Goal: Use online tool/utility

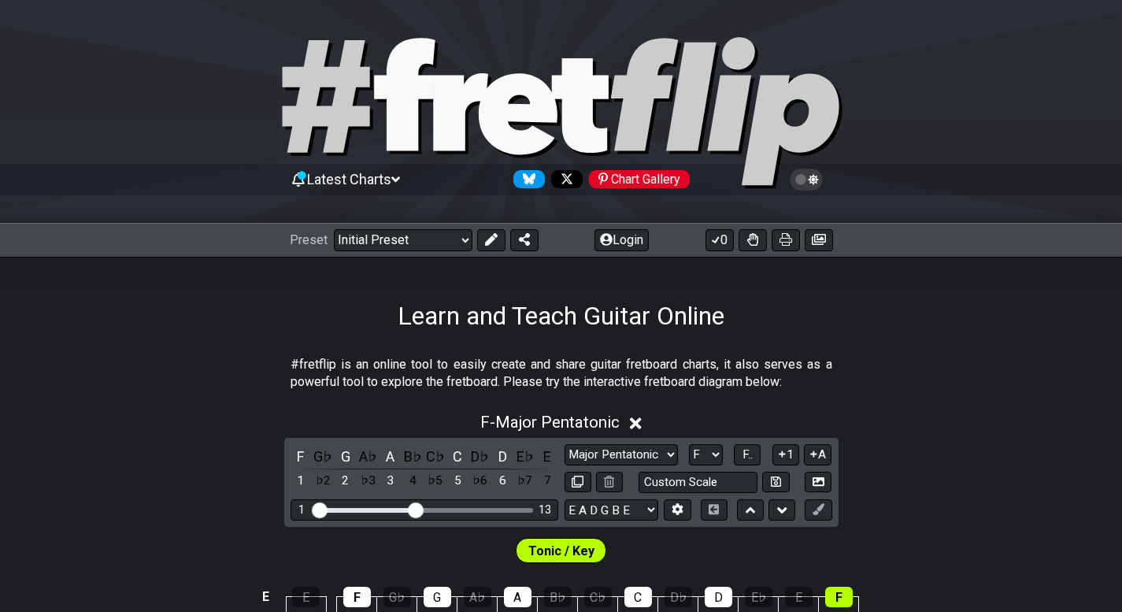
select select "Major Pentatonic"
select select "F"
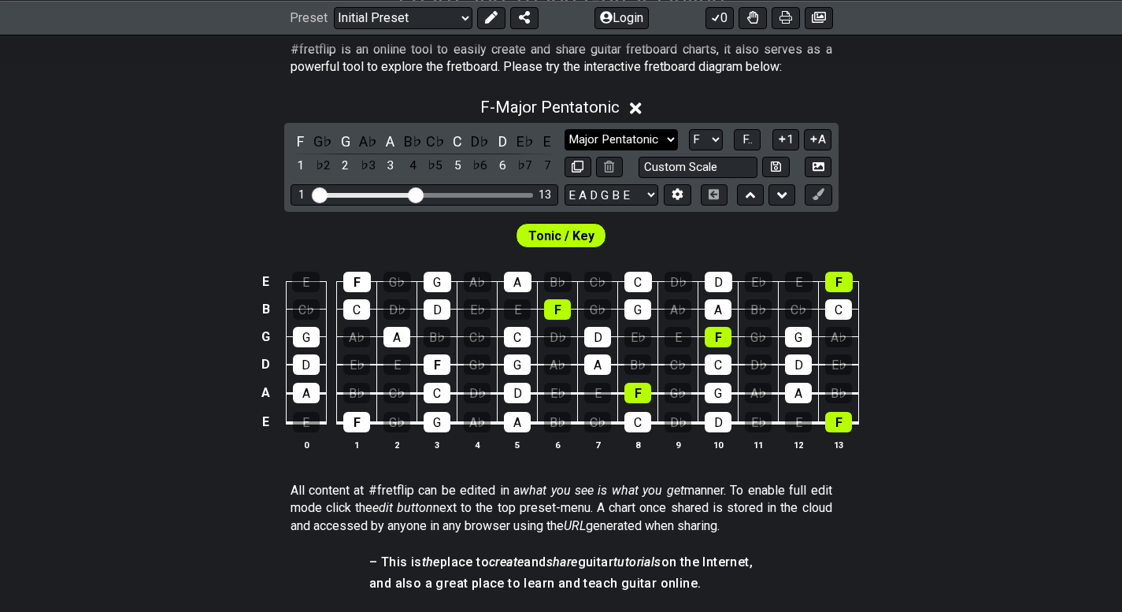
click at [658, 135] on select "Minor Pentatonic Click to edit Minor Pentatonic Major Pentatonic Minor Blues Ma…" at bounding box center [620, 139] width 113 height 21
click at [1026, 182] on div "F - Major Pentatonic F G♭ G A♭ A B♭ C♭ C D♭ D E♭ E 1 ♭2 2 ♭3 3 4 ♭5 5 ♭6 6 ♭7 7…" at bounding box center [561, 280] width 1122 height 384
click at [664, 137] on select "Minor Pentatonic Click to edit Minor Pentatonic Major Pentatonic Minor Blues Ma…" at bounding box center [620, 139] width 113 height 21
select select "Minor Pentatonic"
click at [564, 129] on select "Minor Pentatonic Click to edit Minor Pentatonic Major Pentatonic Minor Blues Ma…" at bounding box center [620, 139] width 113 height 21
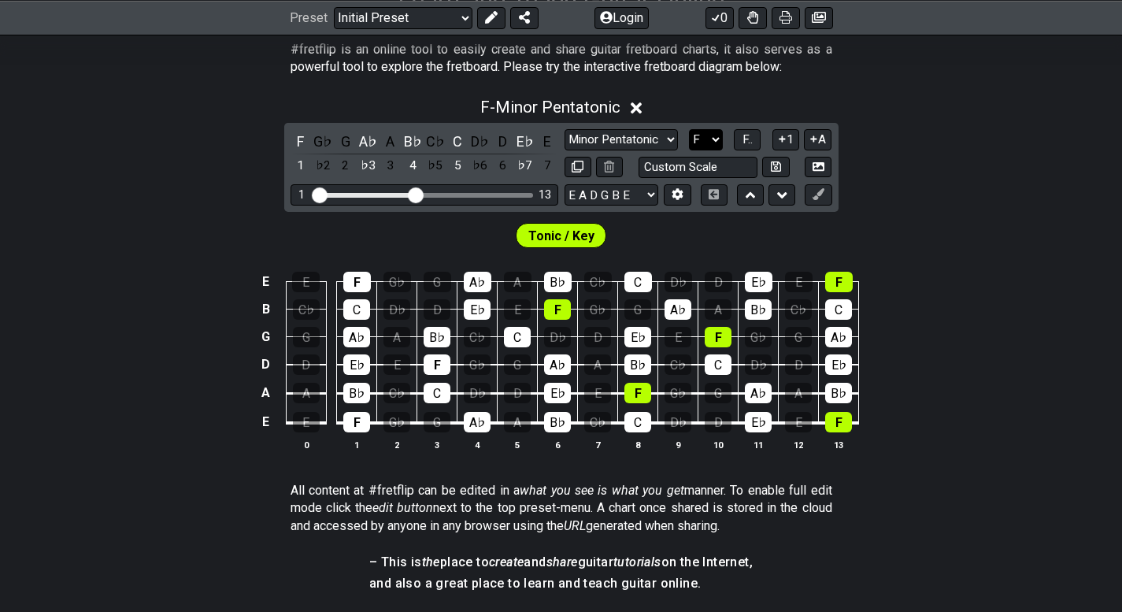
click at [714, 144] on select "A♭ A A♯ B♭ B C C♯ D♭ D D♯ E♭ E F F♯ G♭ G G♯" at bounding box center [706, 139] width 34 height 21
select select "C"
click at [689, 129] on select "A♭ A A♯ B♭ B C C♯ D♭ D D♯ E♭ E F F♯ G♭ G G♯" at bounding box center [706, 139] width 34 height 21
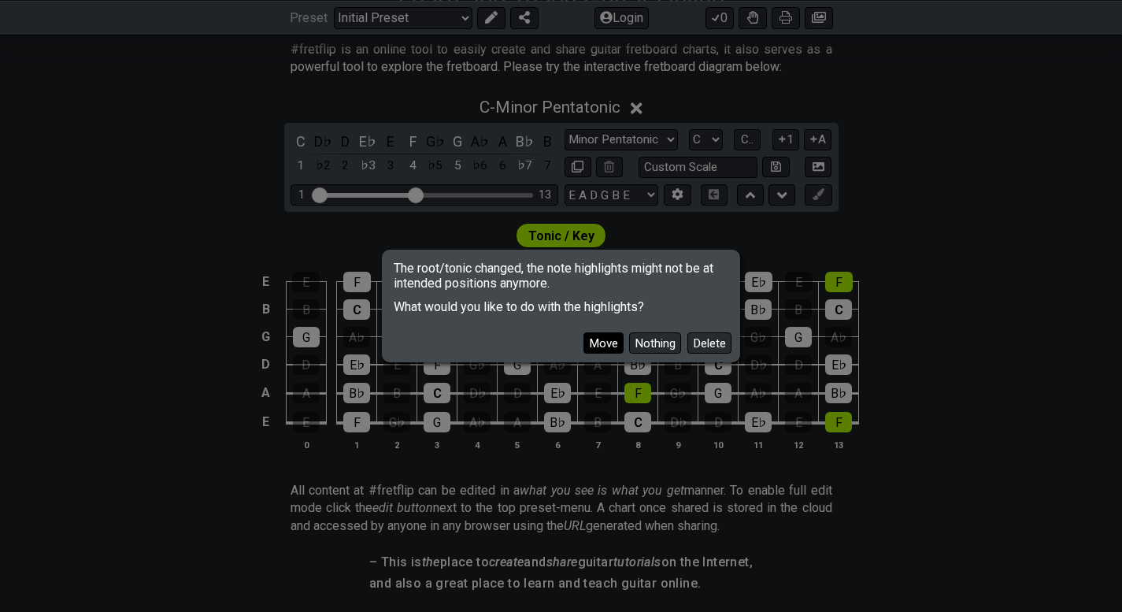
click at [598, 341] on button "Move" at bounding box center [603, 342] width 40 height 21
